Goal: Task Accomplishment & Management: Use online tool/utility

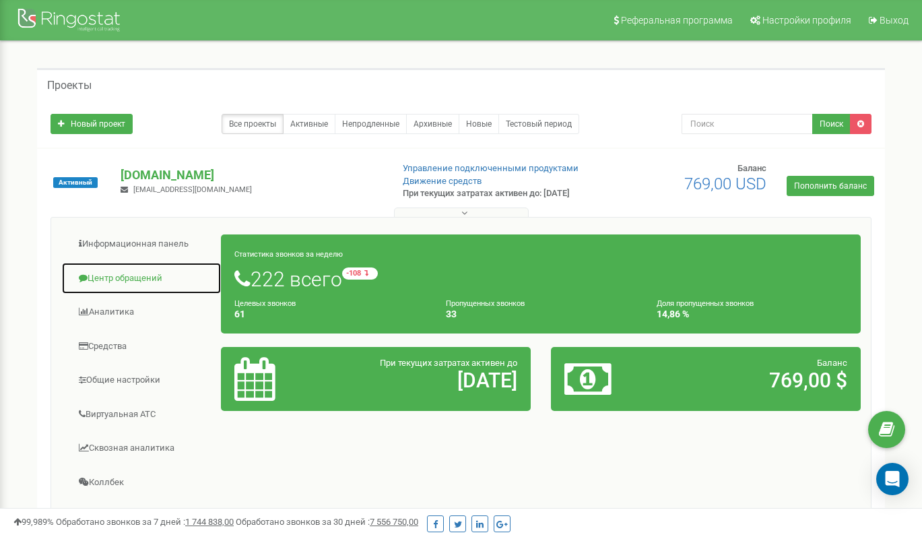
click at [143, 273] on link "Центр обращений" at bounding box center [141, 278] width 160 height 33
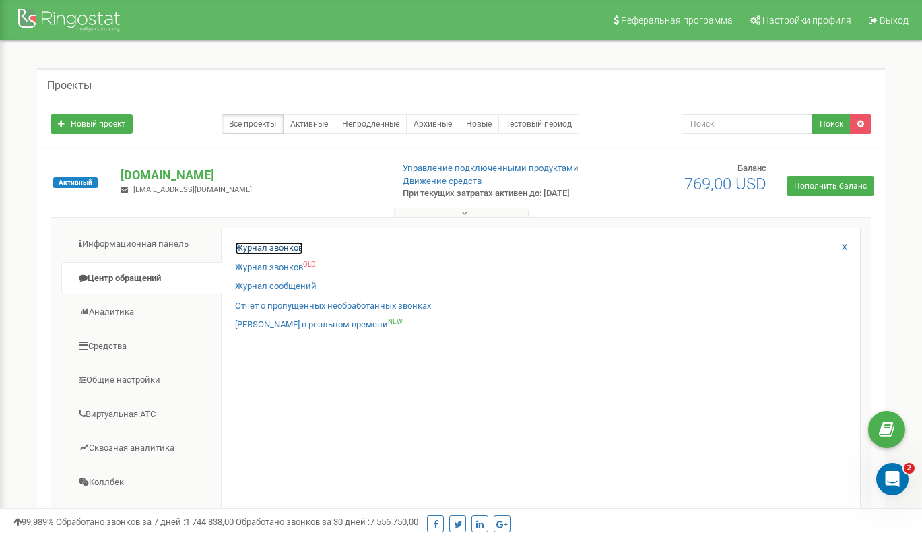
click at [282, 250] on link "Журнал звонков" at bounding box center [269, 248] width 68 height 13
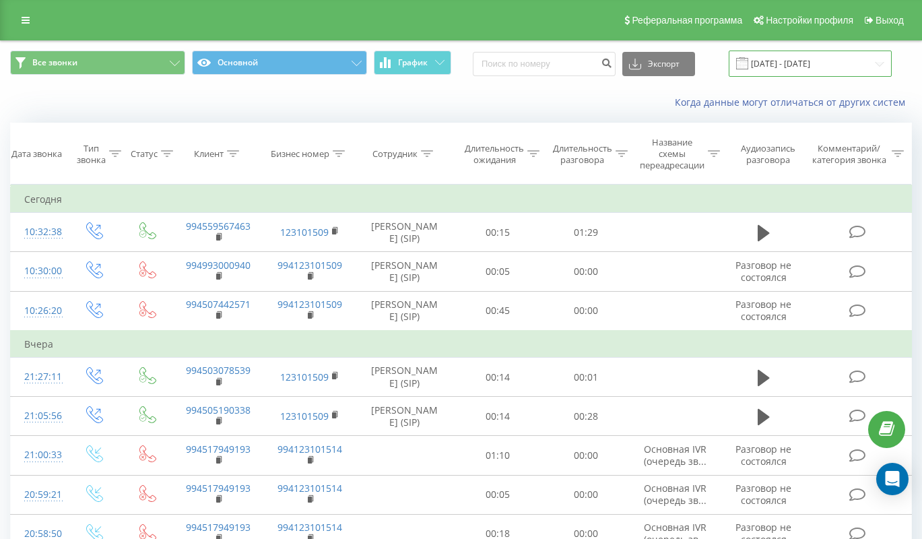
click at [815, 59] on input "20.07.2025 - 20.08.2025" at bounding box center [810, 64] width 163 height 26
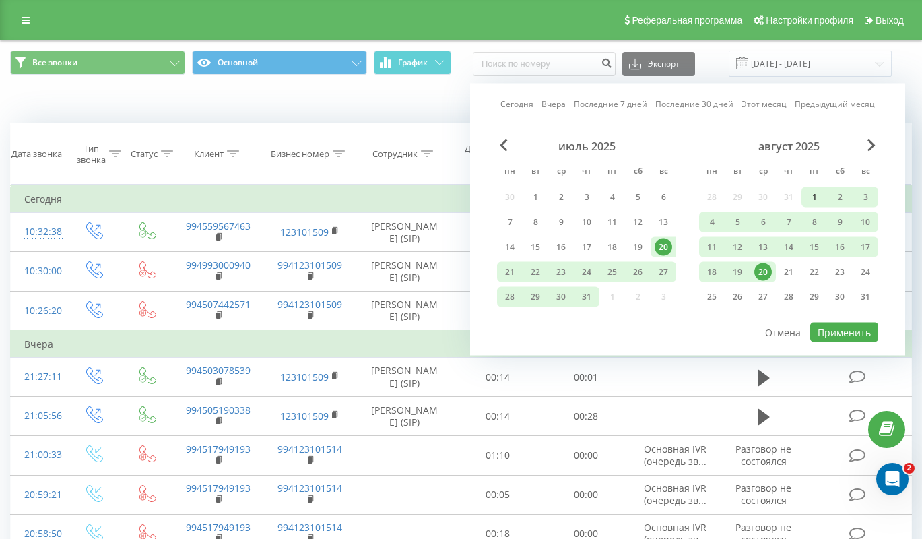
click at [807, 193] on div "1" at bounding box center [814, 198] width 18 height 18
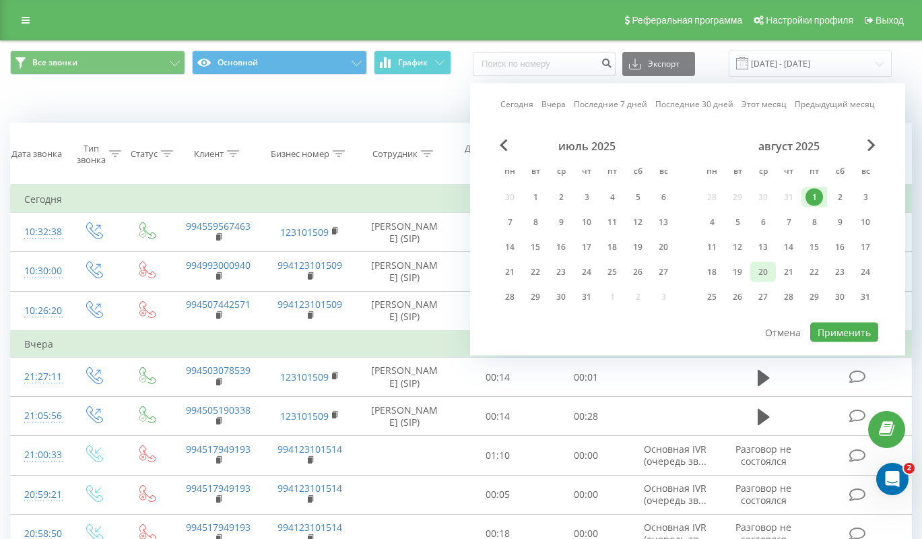
click at [760, 267] on div "20" at bounding box center [763, 272] width 18 height 18
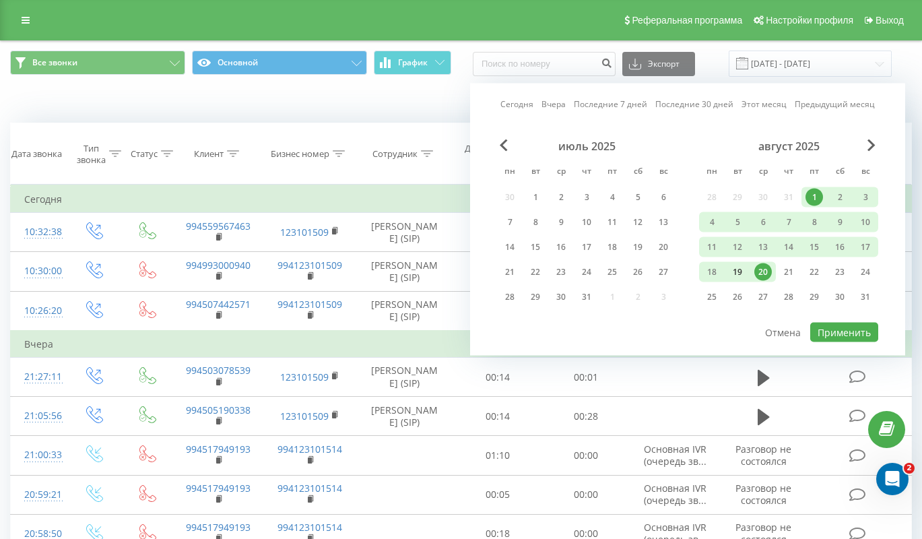
click at [743, 265] on div "19" at bounding box center [738, 272] width 18 height 18
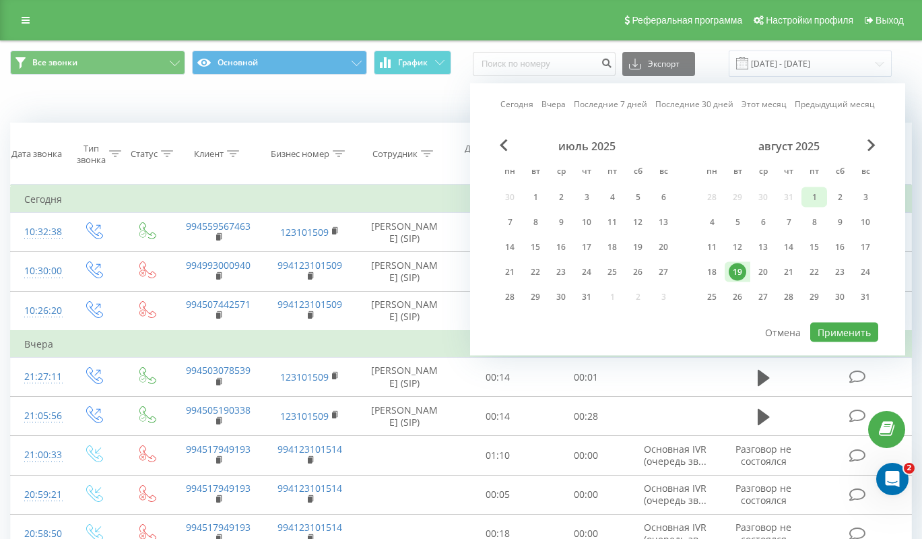
click at [813, 191] on div "1" at bounding box center [814, 198] width 18 height 18
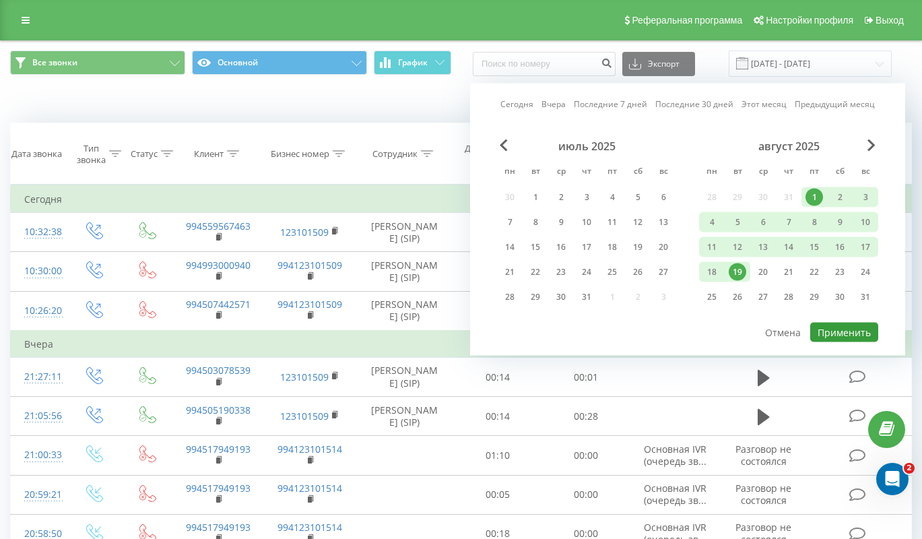
click at [839, 331] on button "Применить" at bounding box center [844, 333] width 68 height 20
type input "01.08.2025 - 19.08.2025"
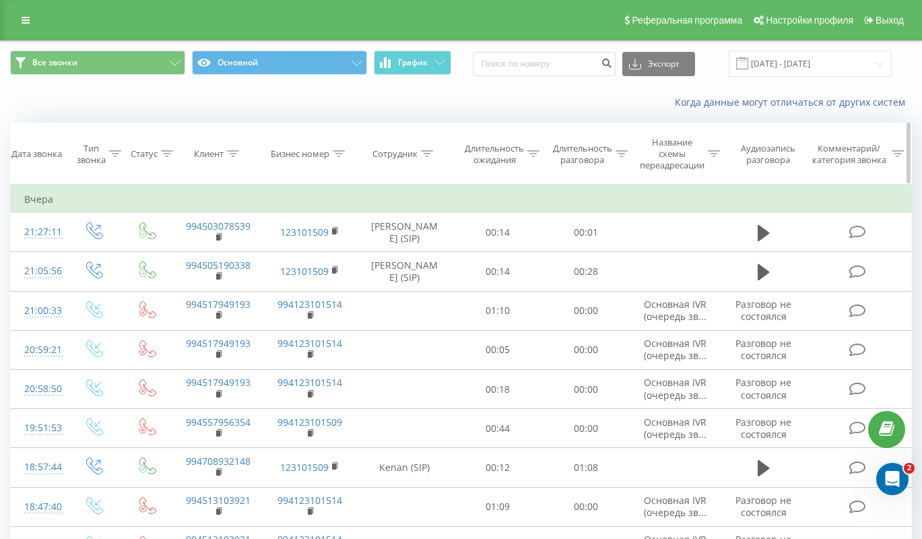
click at [118, 150] on icon at bounding box center [115, 153] width 12 height 7
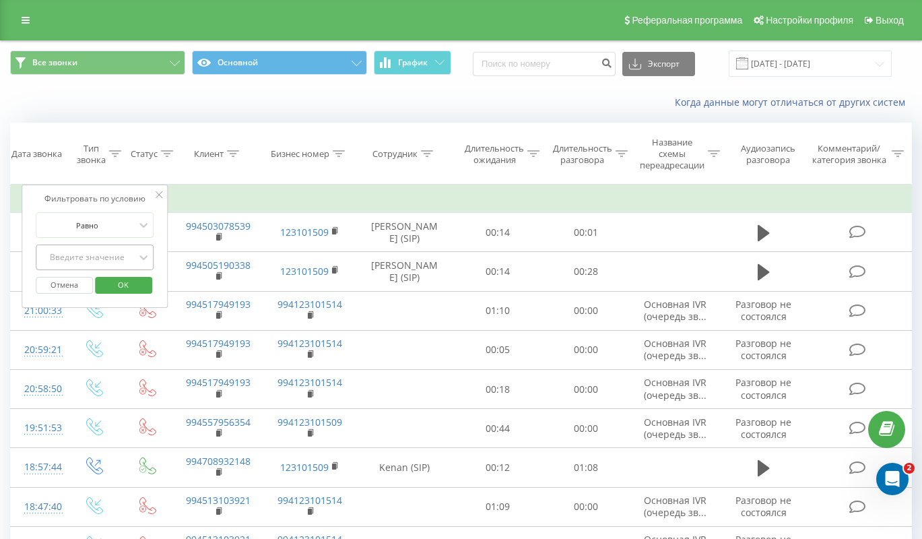
click at [93, 249] on div "Введите значение" at bounding box center [87, 257] width 98 height 20
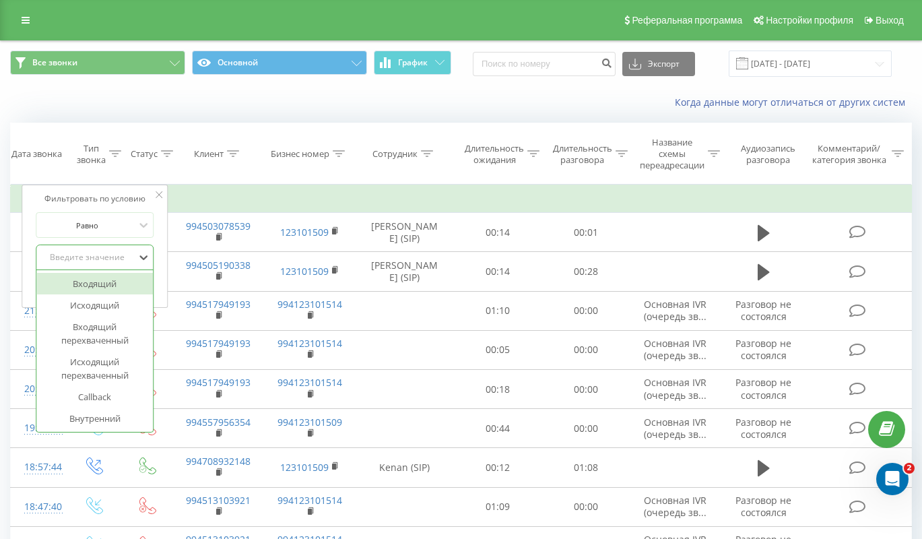
click at [106, 280] on div "Входящий" at bounding box center [94, 284] width 117 height 22
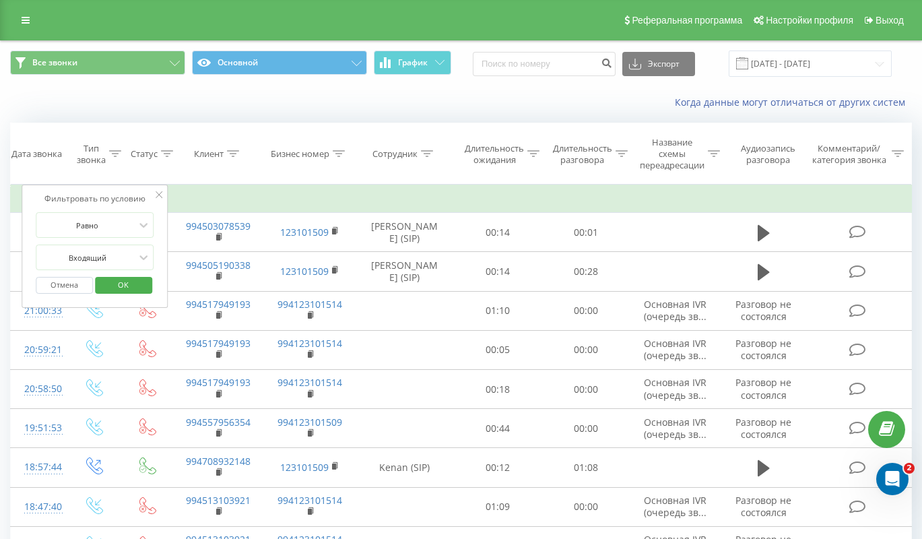
click at [117, 283] on span "OK" at bounding box center [123, 284] width 38 height 21
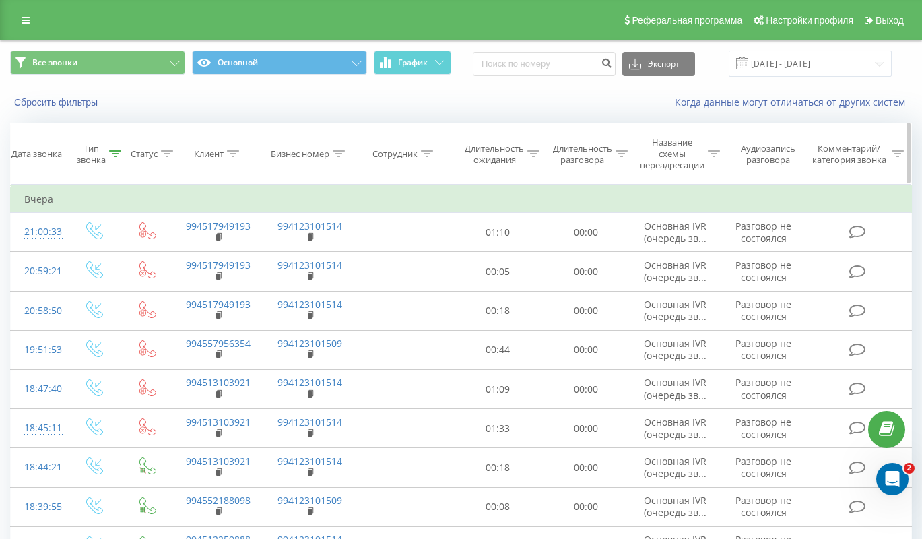
click at [431, 156] on icon at bounding box center [427, 153] width 12 height 7
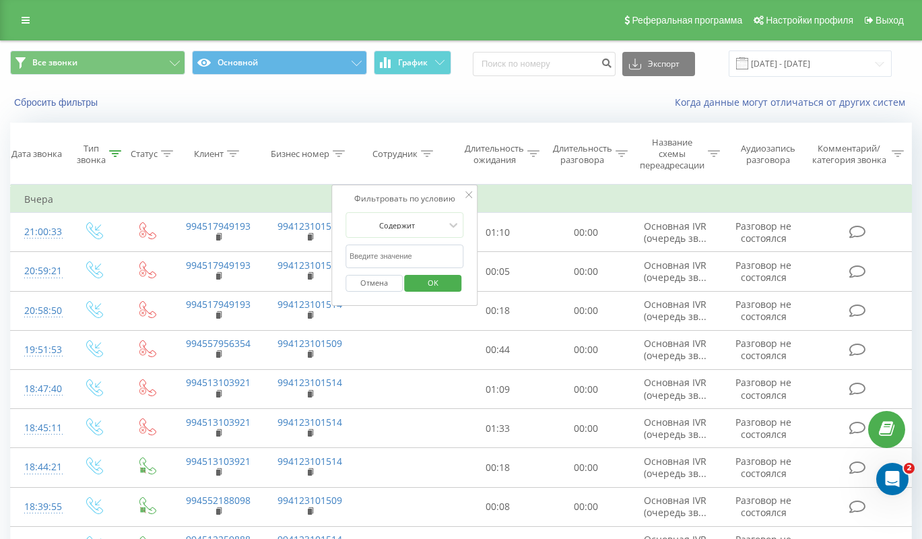
click at [401, 266] on input "text" at bounding box center [404, 256] width 119 height 24
click at [432, 286] on span "OK" at bounding box center [433, 282] width 38 height 21
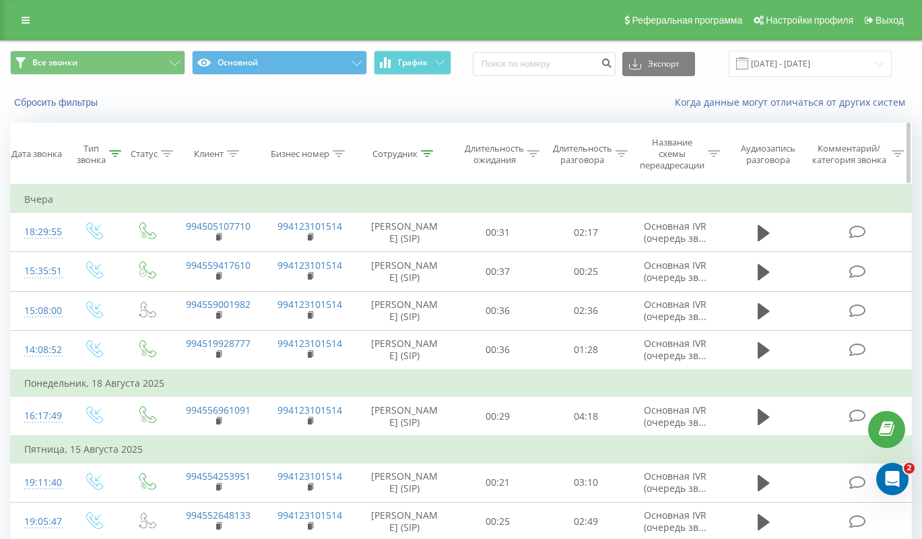
click at [429, 152] on icon at bounding box center [427, 153] width 12 height 7
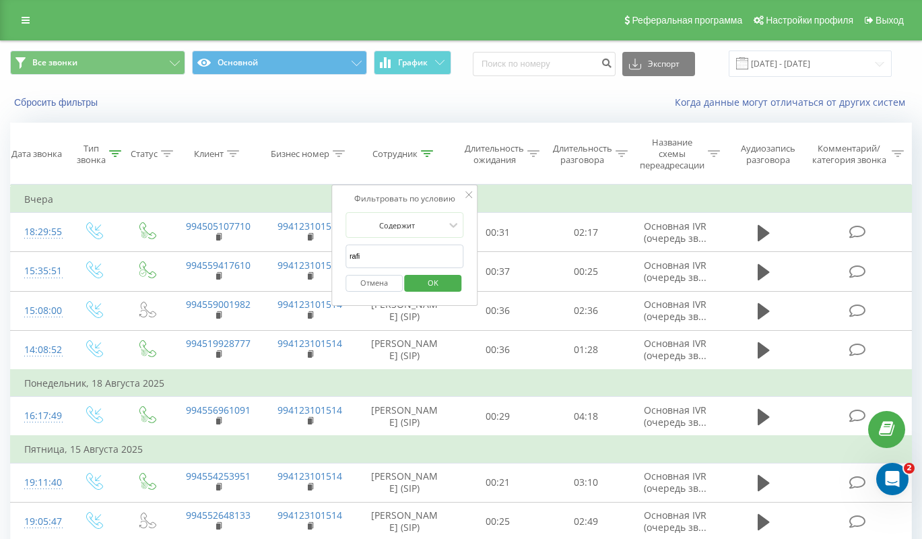
click at [395, 259] on input "rafi" at bounding box center [404, 256] width 119 height 24
click at [411, 273] on div "Отмена OK" at bounding box center [404, 283] width 119 height 30
click at [420, 281] on span "OK" at bounding box center [433, 282] width 38 height 21
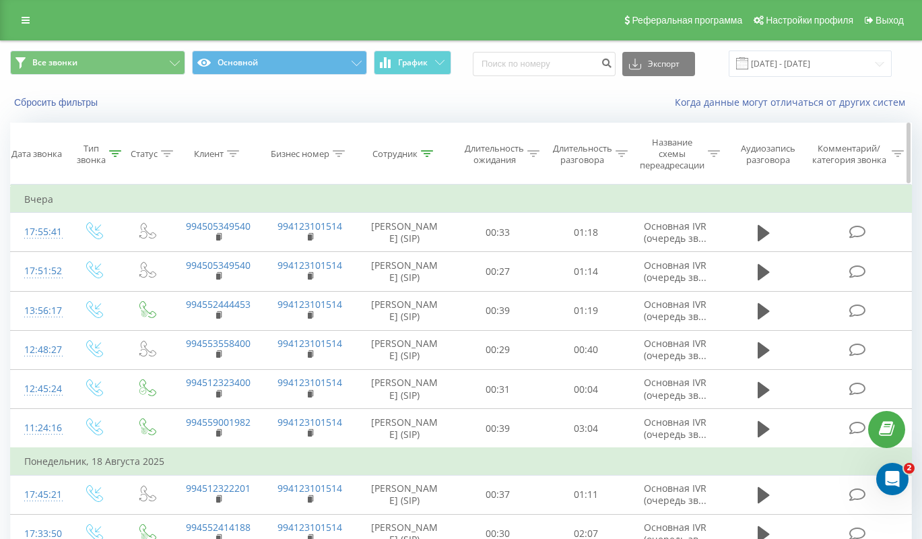
click at [429, 152] on icon at bounding box center [427, 153] width 12 height 7
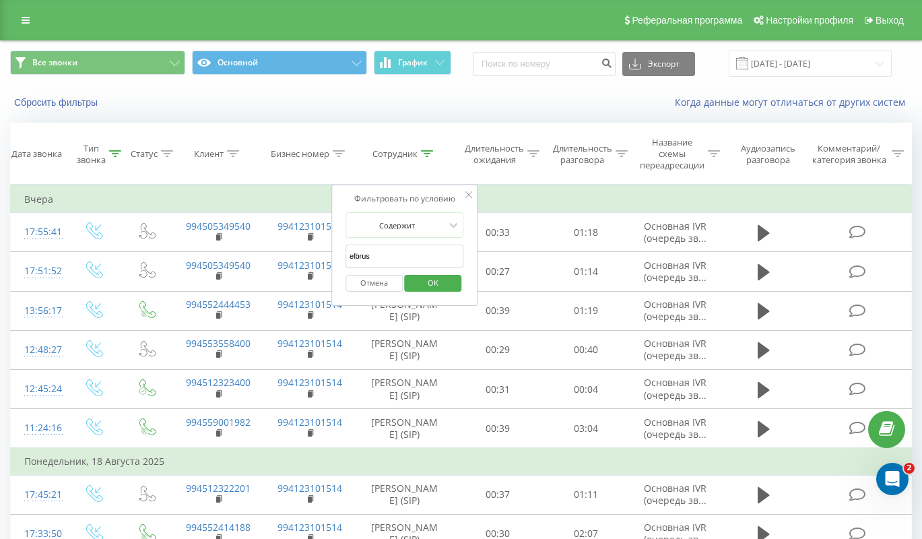
click at [424, 246] on input "elbrus" at bounding box center [404, 256] width 119 height 24
click button "OK" at bounding box center [433, 283] width 57 height 17
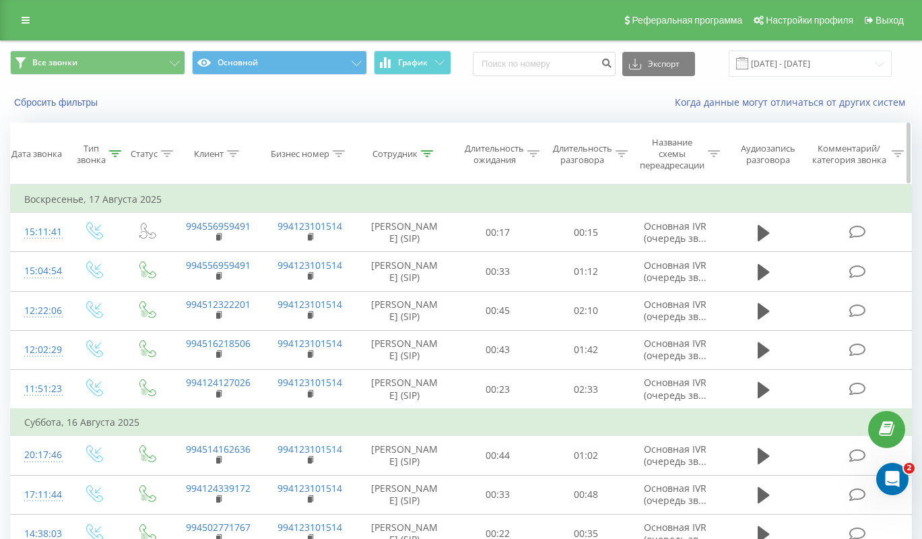
click at [436, 147] on th "Сотрудник" at bounding box center [405, 153] width 98 height 61
click at [426, 153] on icon at bounding box center [427, 153] width 12 height 7
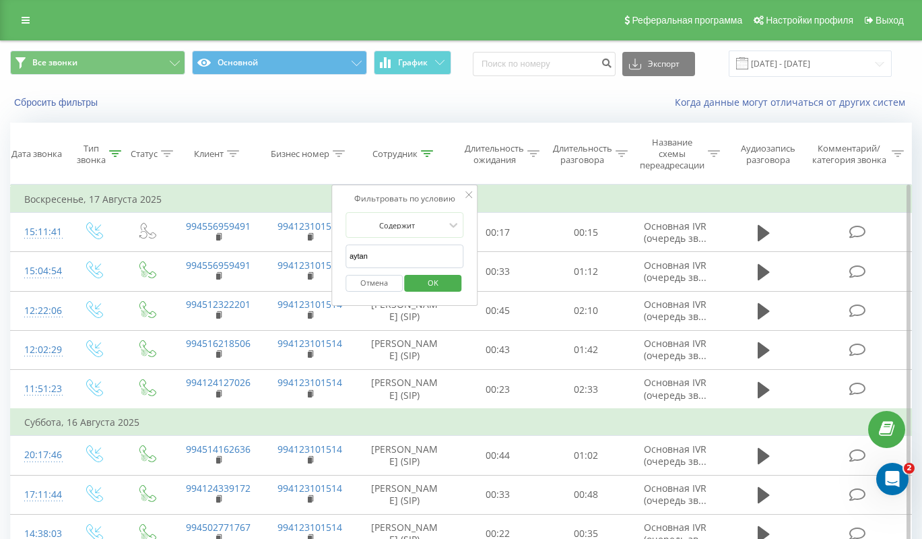
click at [417, 268] on div "Отмена OK" at bounding box center [404, 283] width 119 height 30
click at [417, 265] on input "aytan" at bounding box center [404, 256] width 119 height 24
type input "kenan"
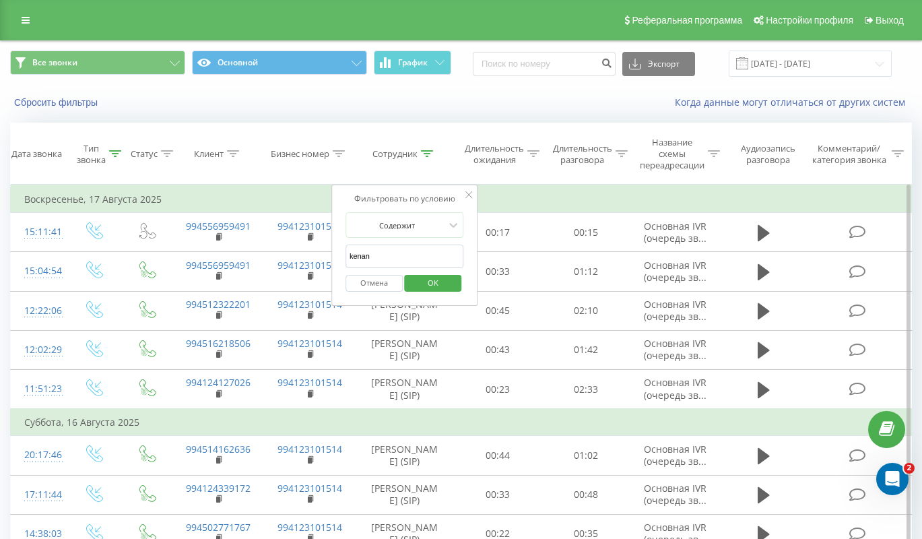
click button "OK" at bounding box center [433, 283] width 57 height 17
